Goal: Check status: Check status

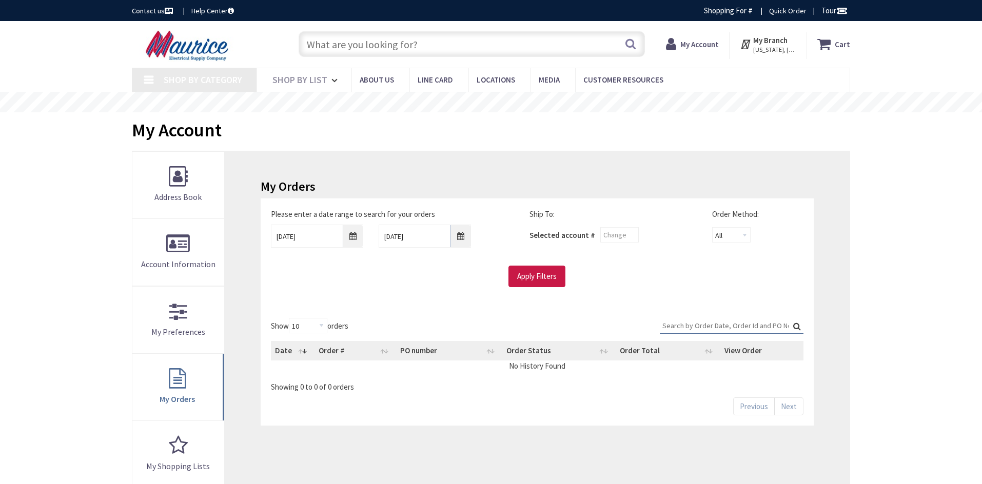
type input "[GEOGRAPHIC_DATA], [STREET_ADDRESS]"
click at [357, 233] on input "8/26/2025" at bounding box center [317, 236] width 92 height 23
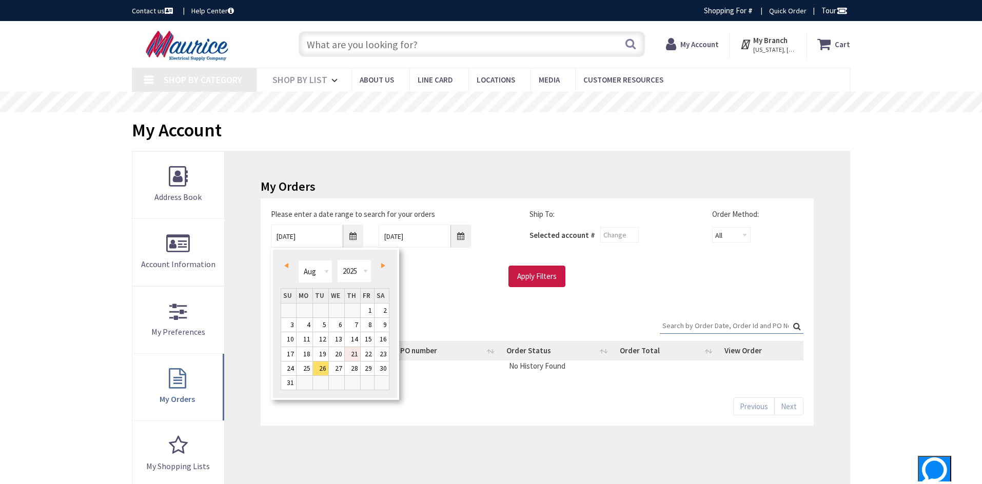
click at [348, 355] on link "21" at bounding box center [352, 354] width 15 height 14
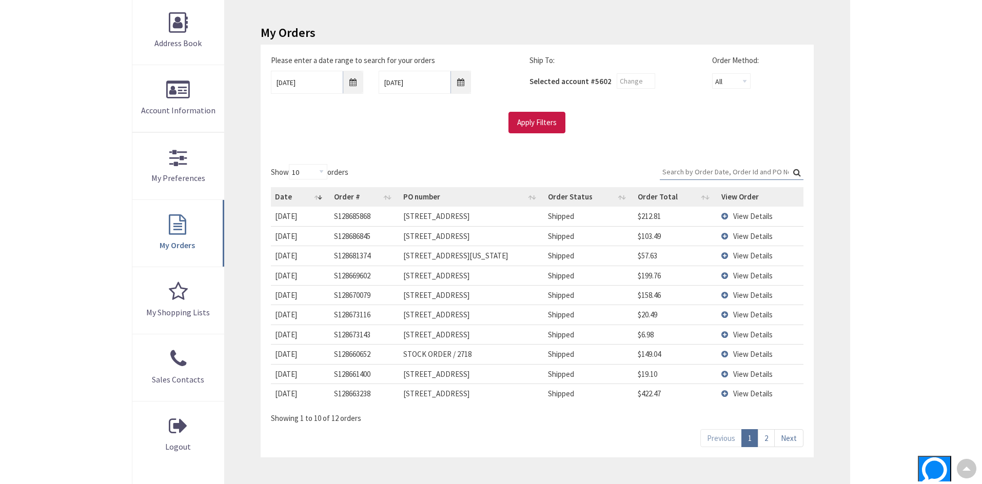
click at [765, 438] on link "2" at bounding box center [766, 438] width 17 height 18
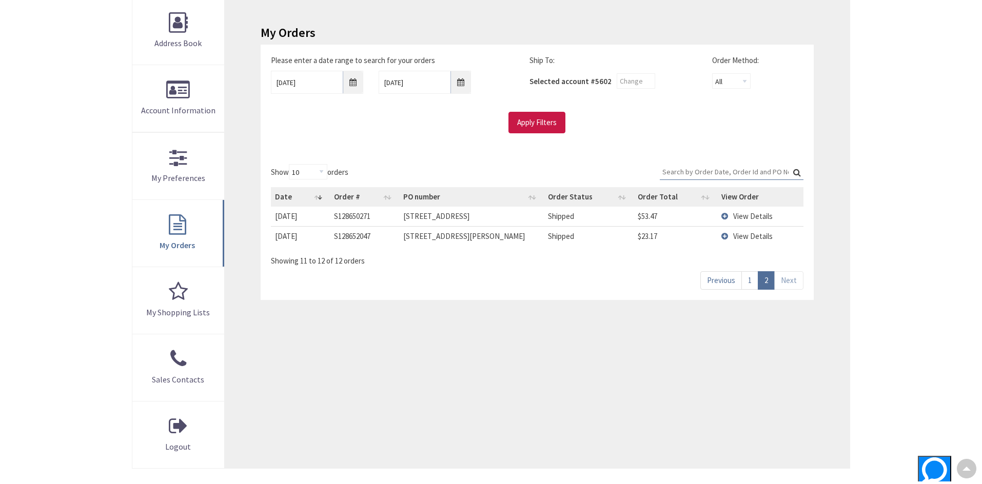
scroll to position [155, 0]
click at [336, 79] on input "08/21/2025" at bounding box center [317, 82] width 92 height 23
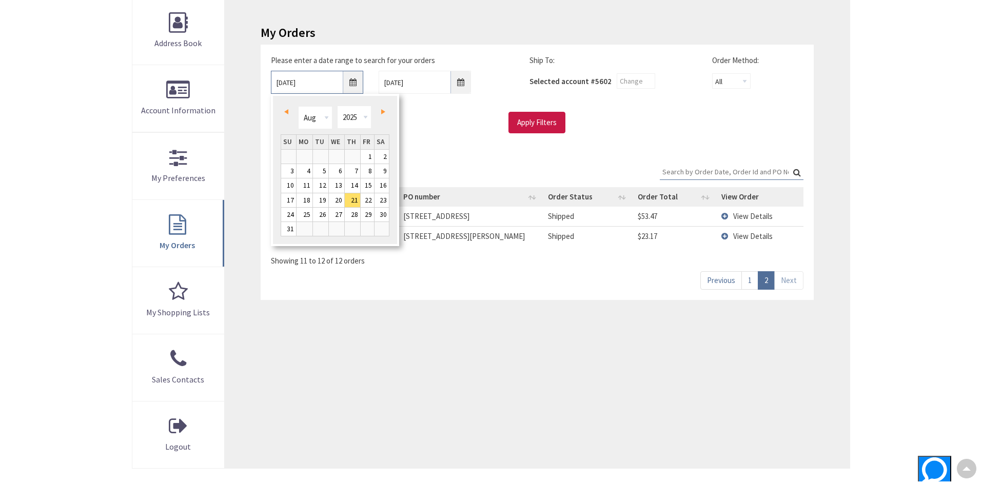
click at [345, 82] on input "08/21/2025" at bounding box center [317, 82] width 92 height 23
click at [355, 182] on link "14" at bounding box center [352, 185] width 15 height 14
type input "08/14/2025"
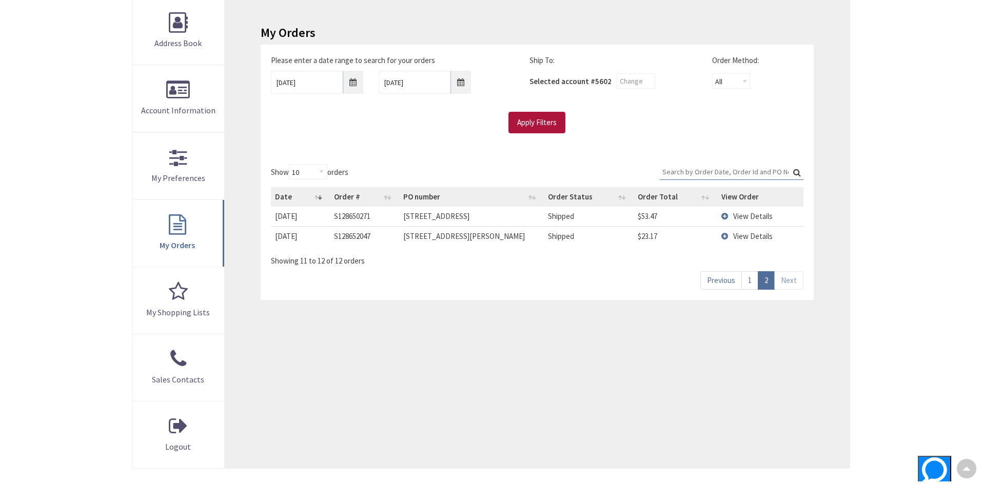
click at [535, 117] on input "Apply Filters" at bounding box center [536, 123] width 57 height 22
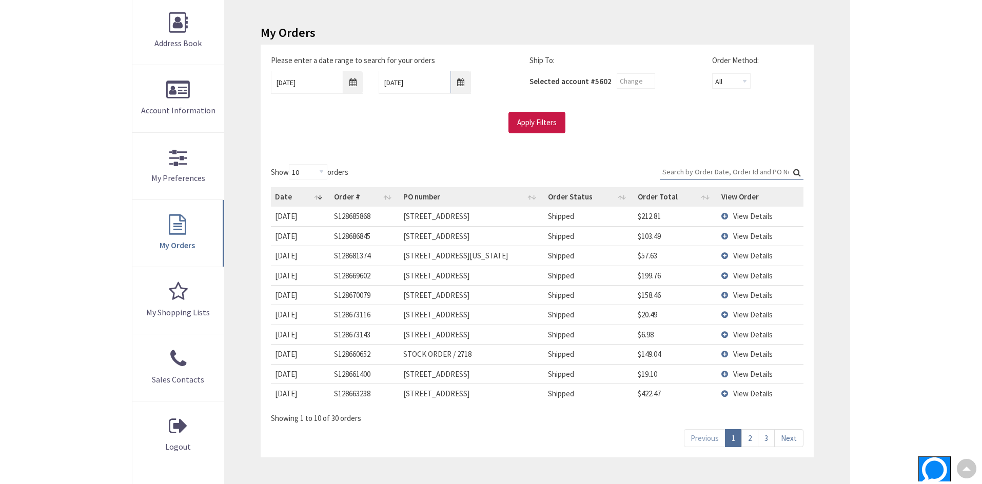
click at [750, 435] on link "2" at bounding box center [749, 438] width 17 height 18
click at [752, 436] on link "2" at bounding box center [749, 438] width 17 height 18
click at [764, 437] on link "3" at bounding box center [766, 438] width 17 height 18
click at [764, 273] on span "View Details" at bounding box center [752, 276] width 39 height 10
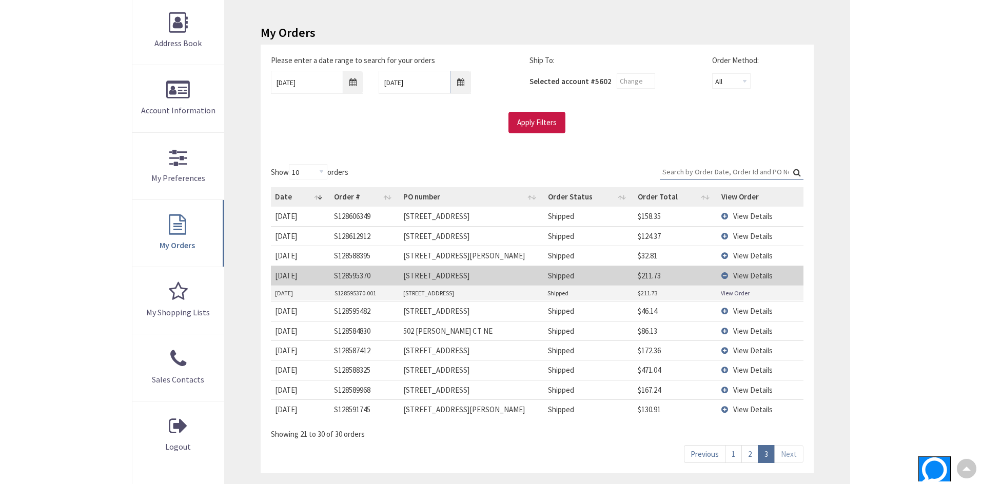
click at [735, 292] on link "View Order" at bounding box center [735, 293] width 29 height 9
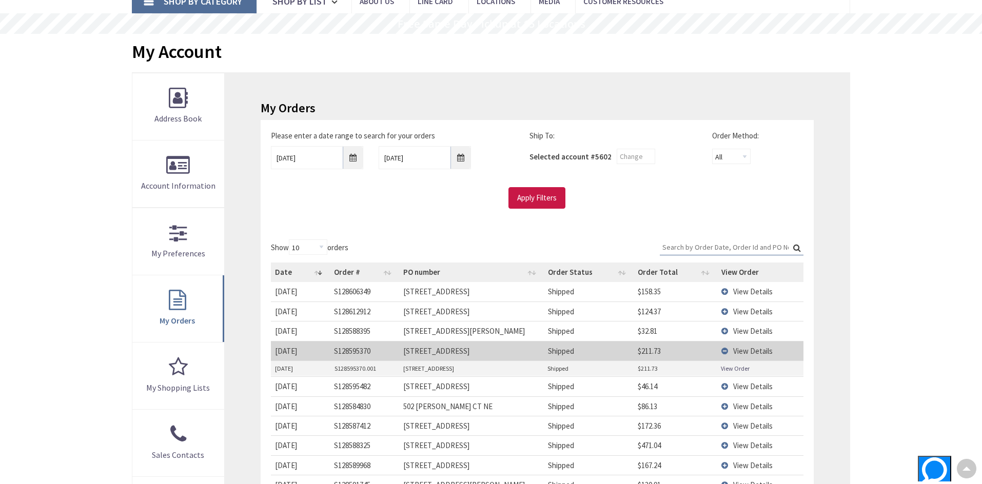
scroll to position [0, 0]
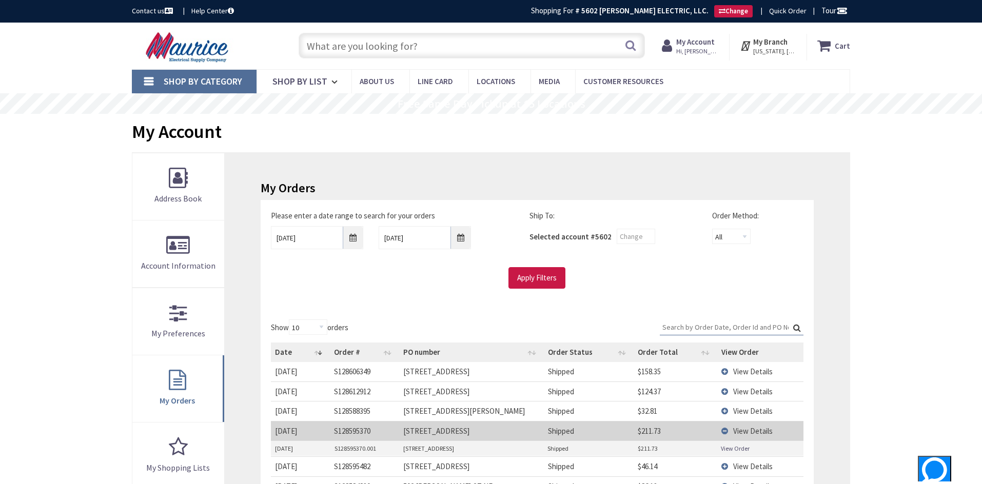
click at [206, 49] on img at bounding box center [188, 47] width 113 height 32
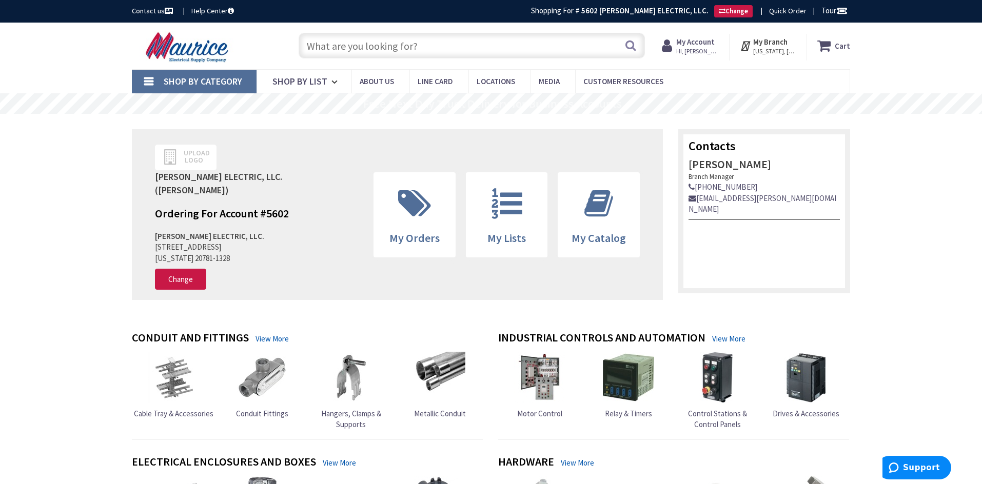
click at [713, 45] on strong "My Account" at bounding box center [695, 42] width 38 height 10
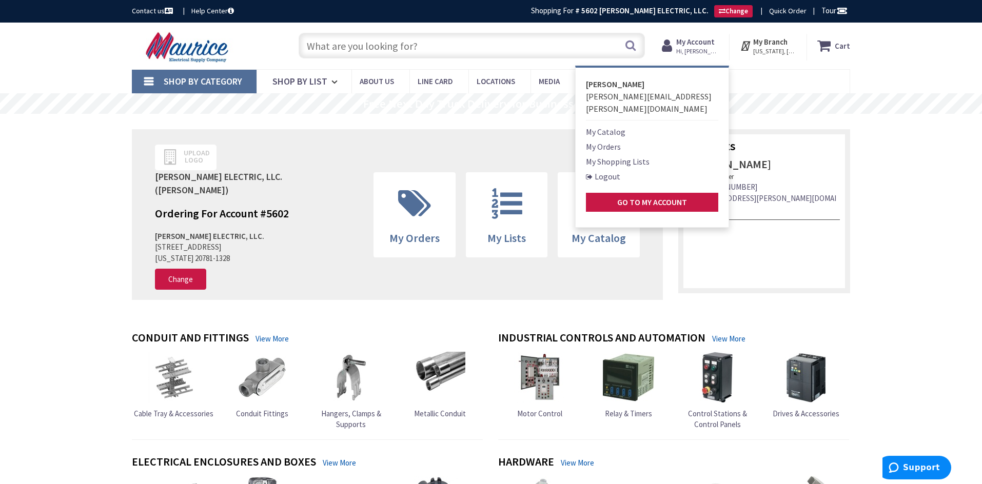
click at [616, 141] on link "My Orders" at bounding box center [603, 147] width 35 height 12
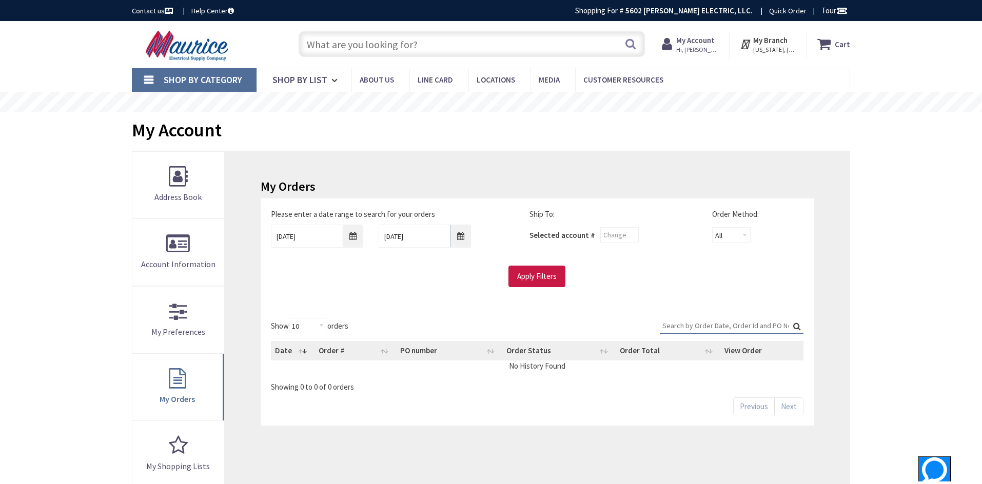
click at [696, 322] on input "Search:" at bounding box center [732, 325] width 144 height 15
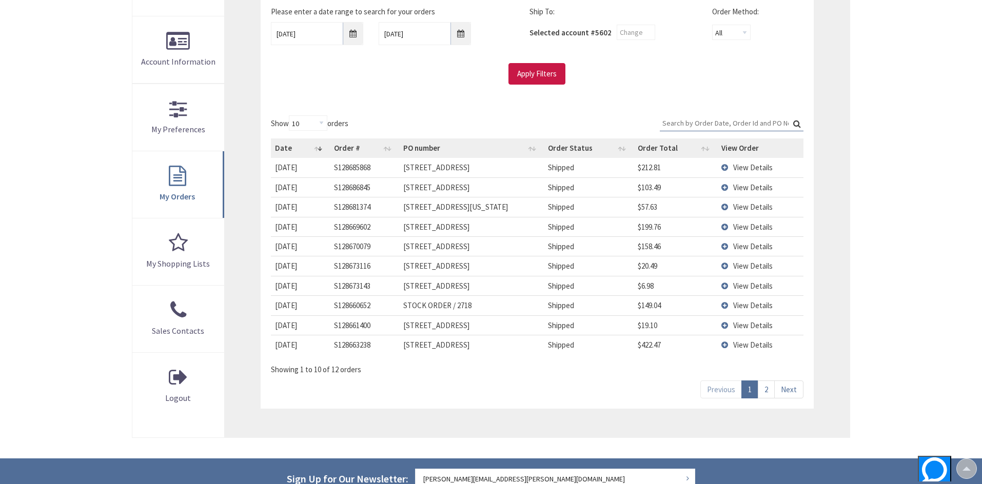
scroll to position [205, 0]
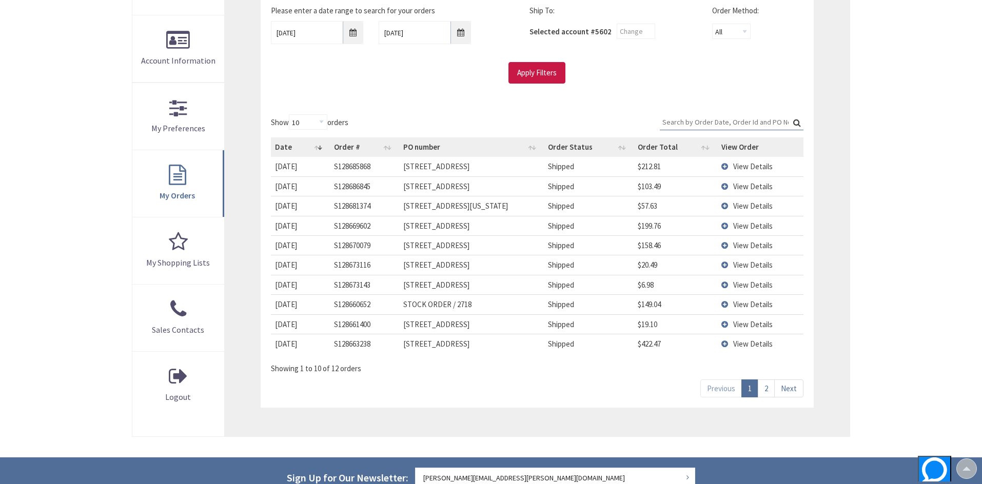
click at [765, 385] on link "2" at bounding box center [766, 389] width 17 height 18
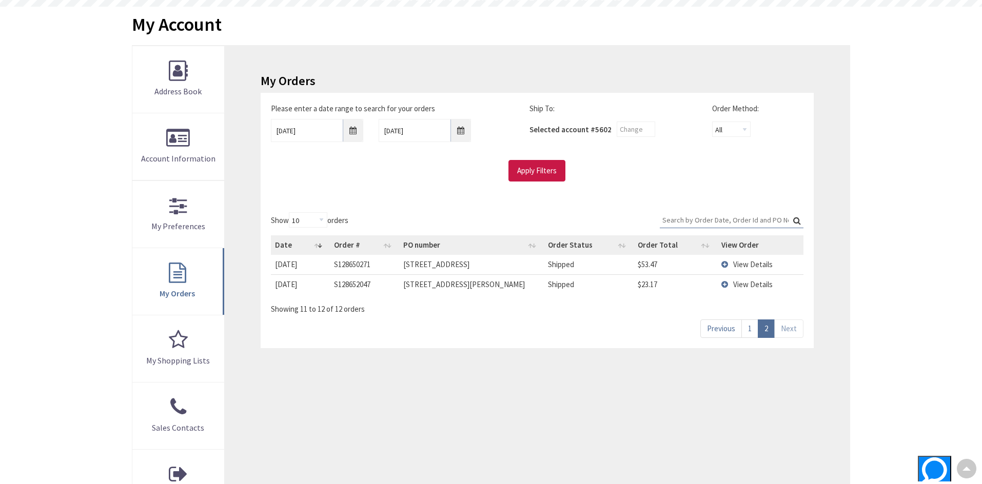
scroll to position [51, 0]
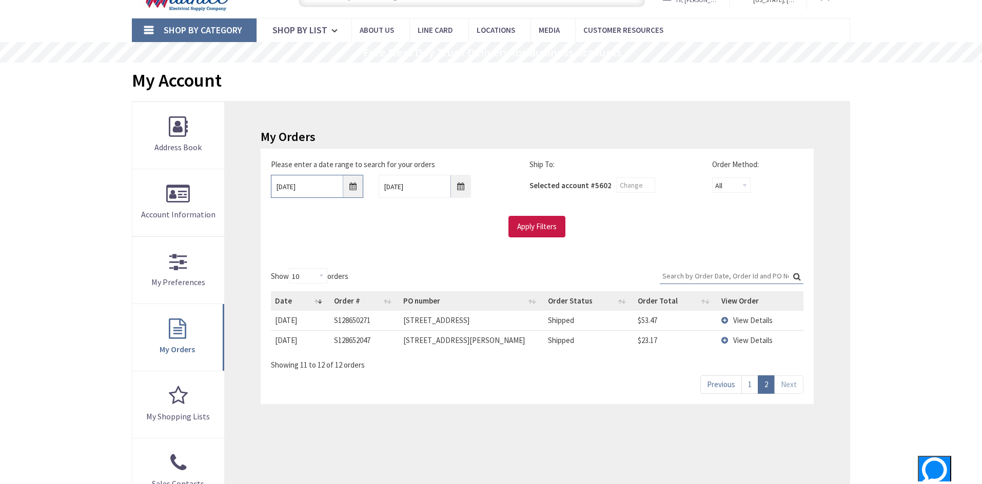
click at [343, 183] on input "8/26/2025" at bounding box center [317, 186] width 92 height 23
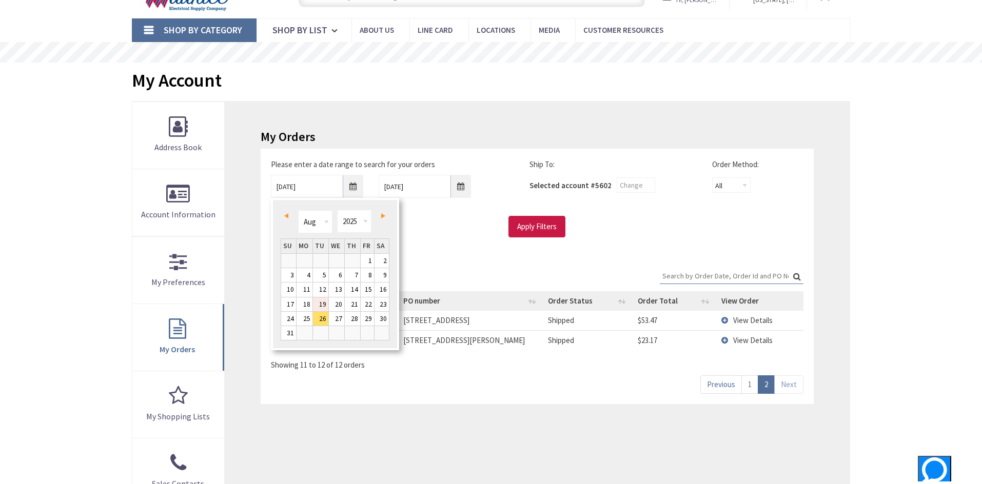
click at [320, 304] on link "19" at bounding box center [320, 304] width 15 height 14
type input "08/19/2025"
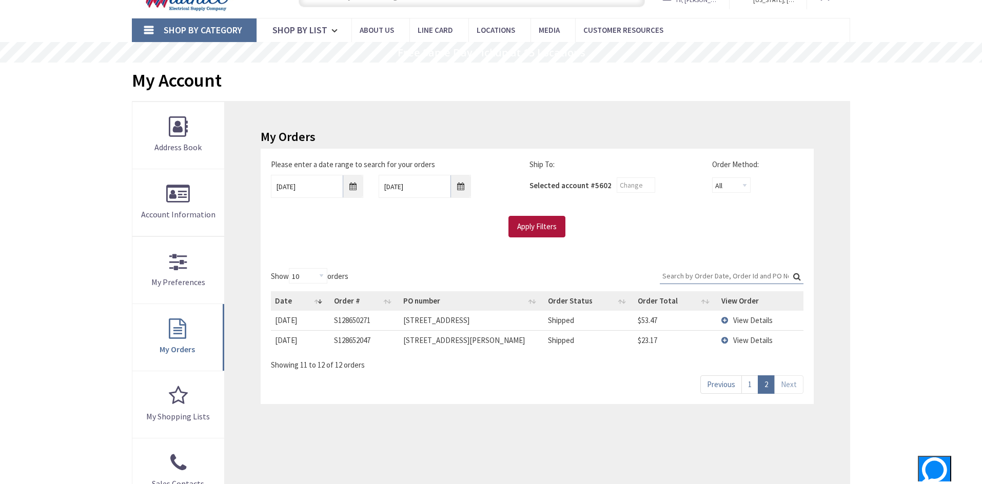
click at [539, 223] on input "Apply Filters" at bounding box center [536, 227] width 57 height 22
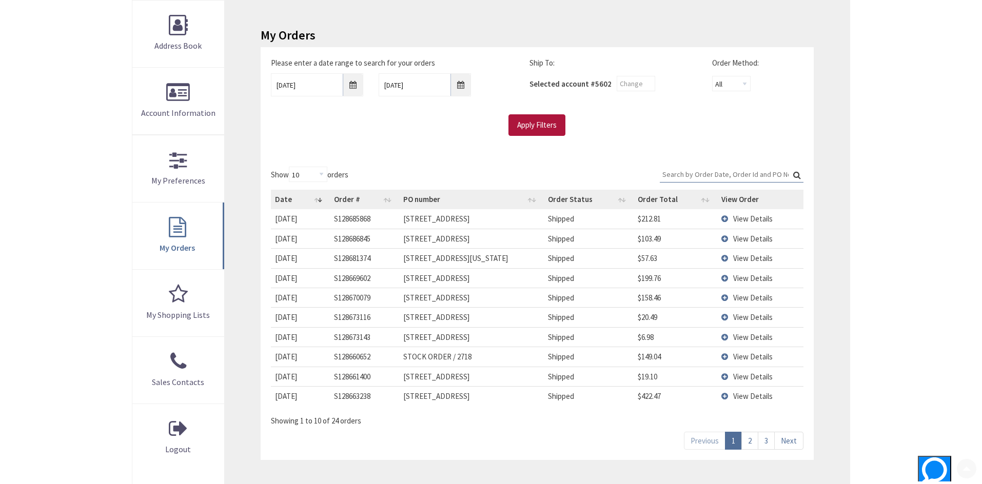
scroll to position [154, 0]
click at [747, 441] on link "2" at bounding box center [749, 440] width 17 height 18
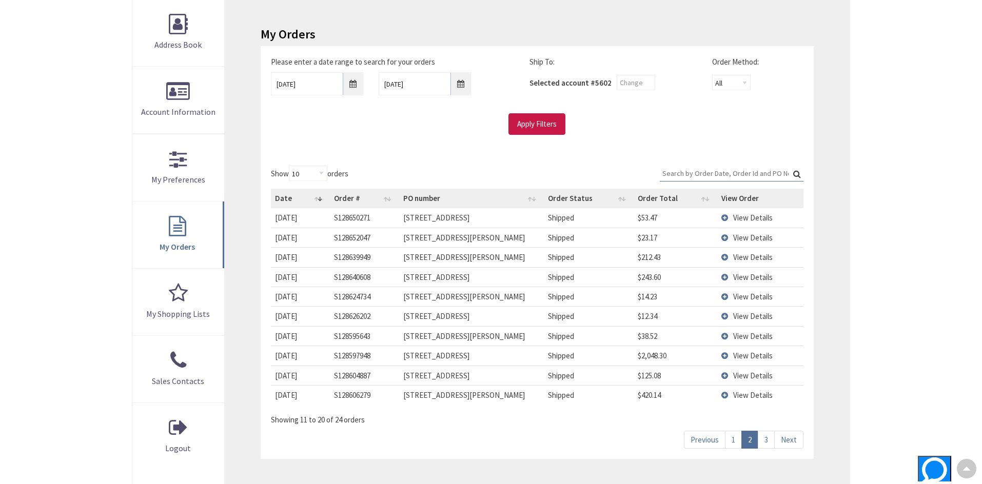
click at [767, 438] on link "3" at bounding box center [766, 440] width 17 height 18
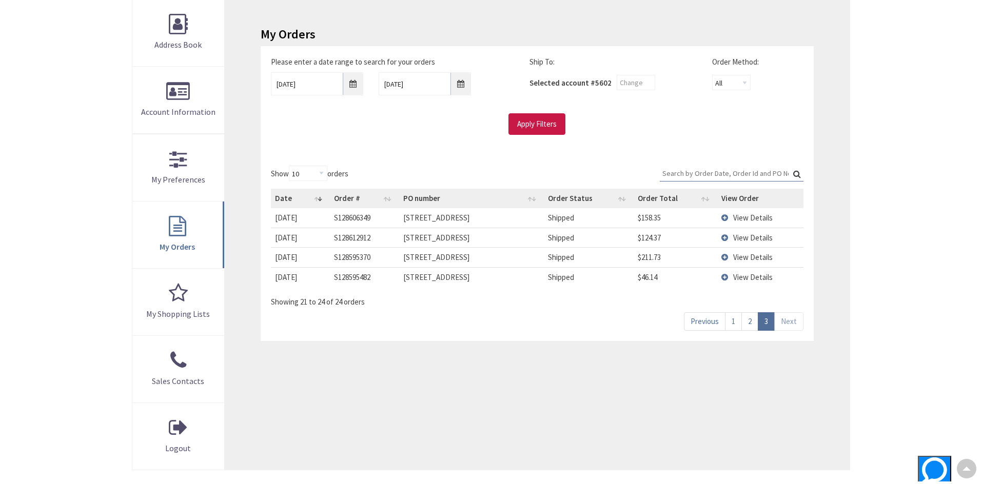
click at [736, 257] on span "View Details" at bounding box center [752, 257] width 39 height 10
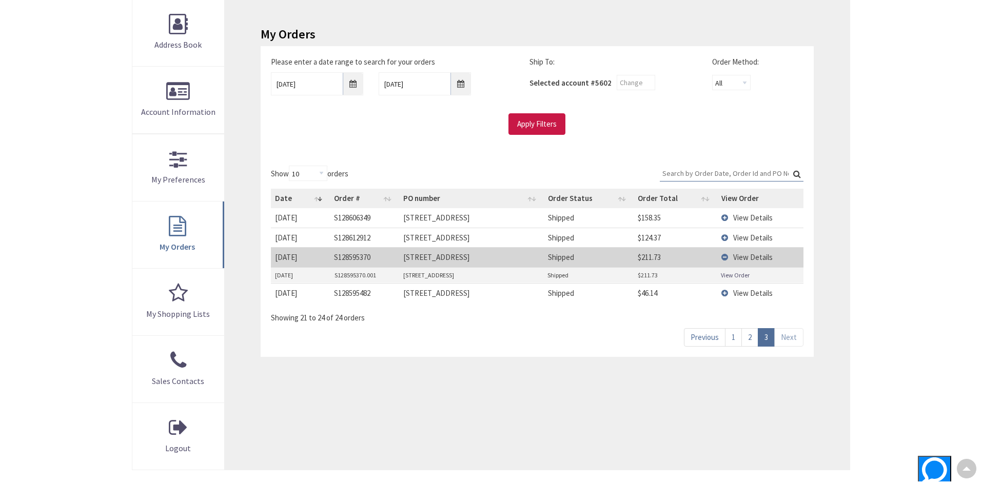
click at [732, 274] on link "View Order" at bounding box center [735, 275] width 29 height 9
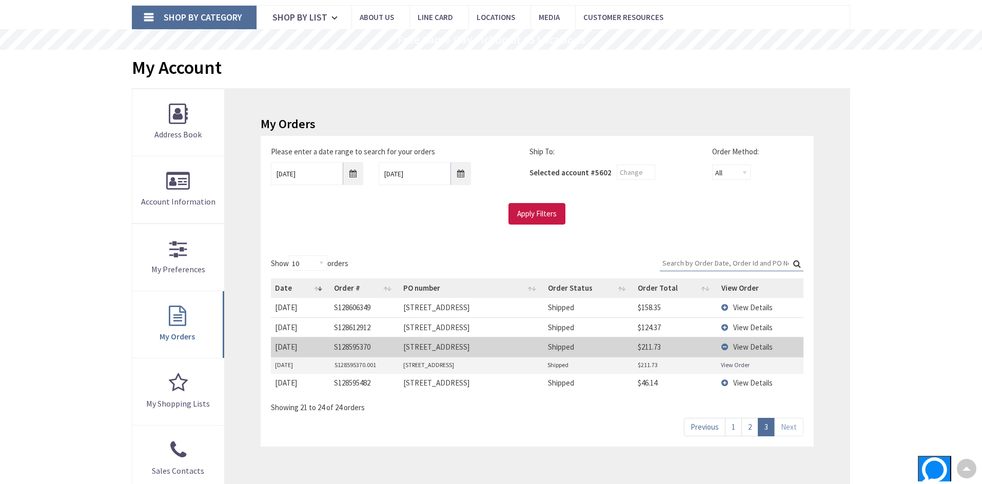
scroll to position [0, 0]
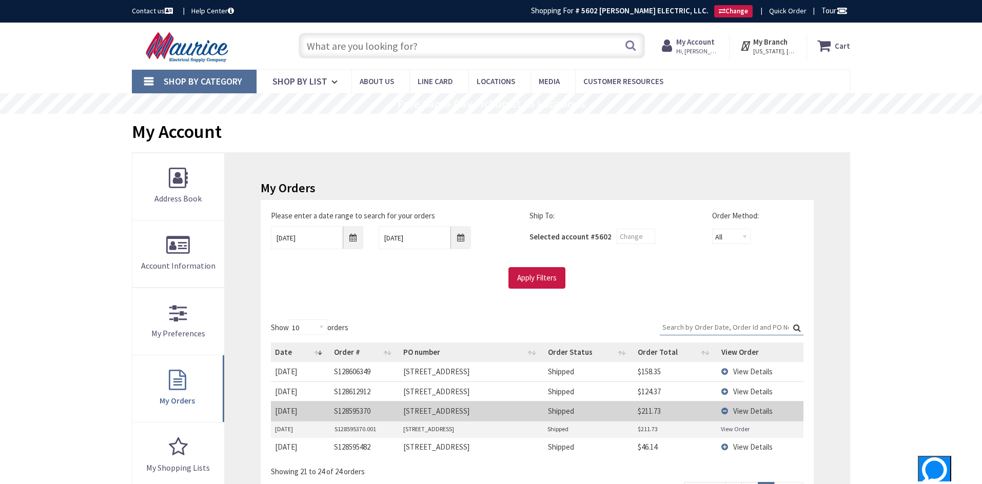
click at [208, 54] on img at bounding box center [188, 47] width 113 height 32
